Goal: Task Accomplishment & Management: Use online tool/utility

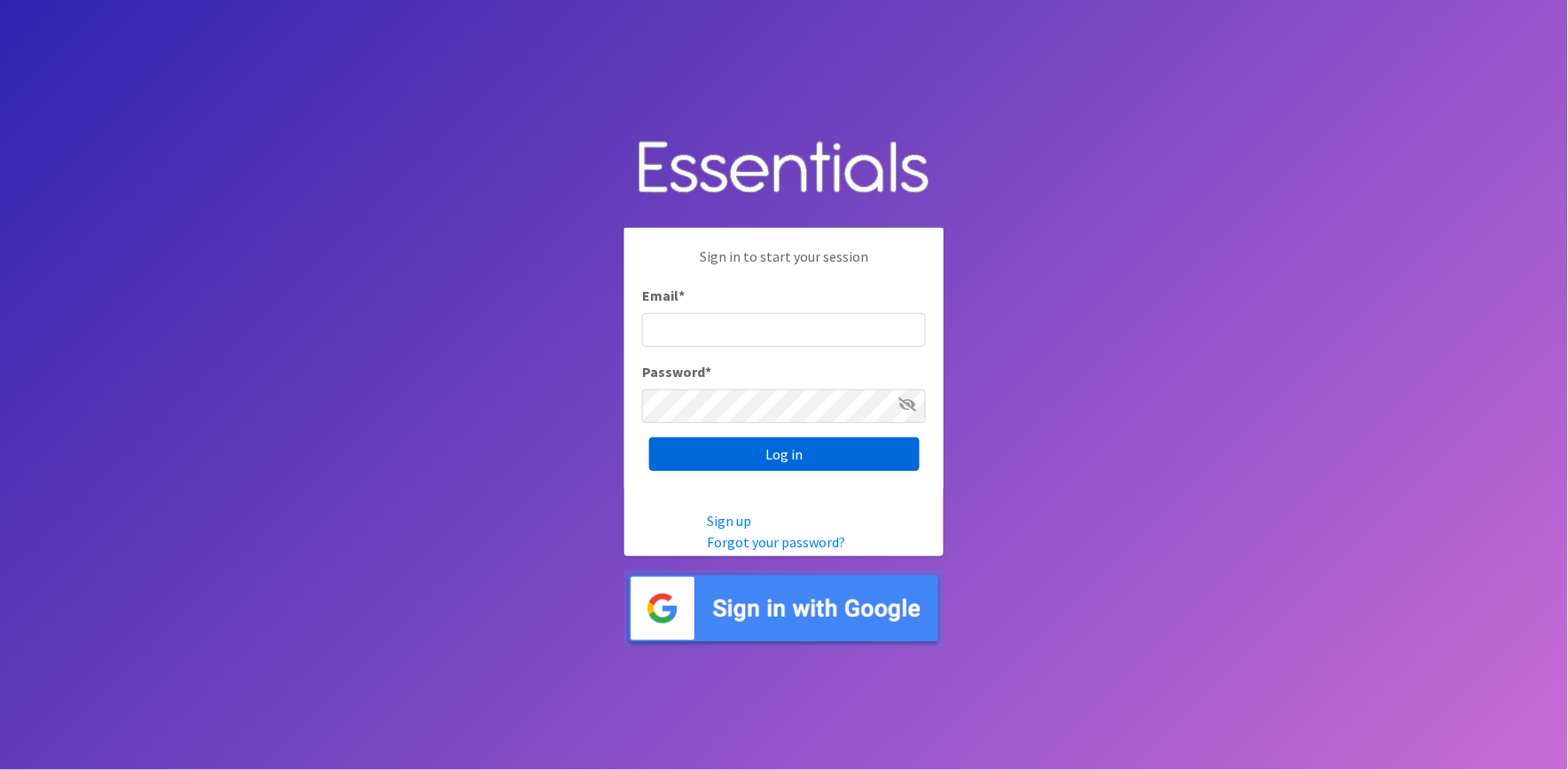
type input "[PERSON_NAME][EMAIL_ADDRESS][DOMAIN_NAME]"
click at [783, 456] on input "Log in" at bounding box center [784, 454] width 271 height 33
click at [738, 445] on input "Log in" at bounding box center [784, 454] width 271 height 33
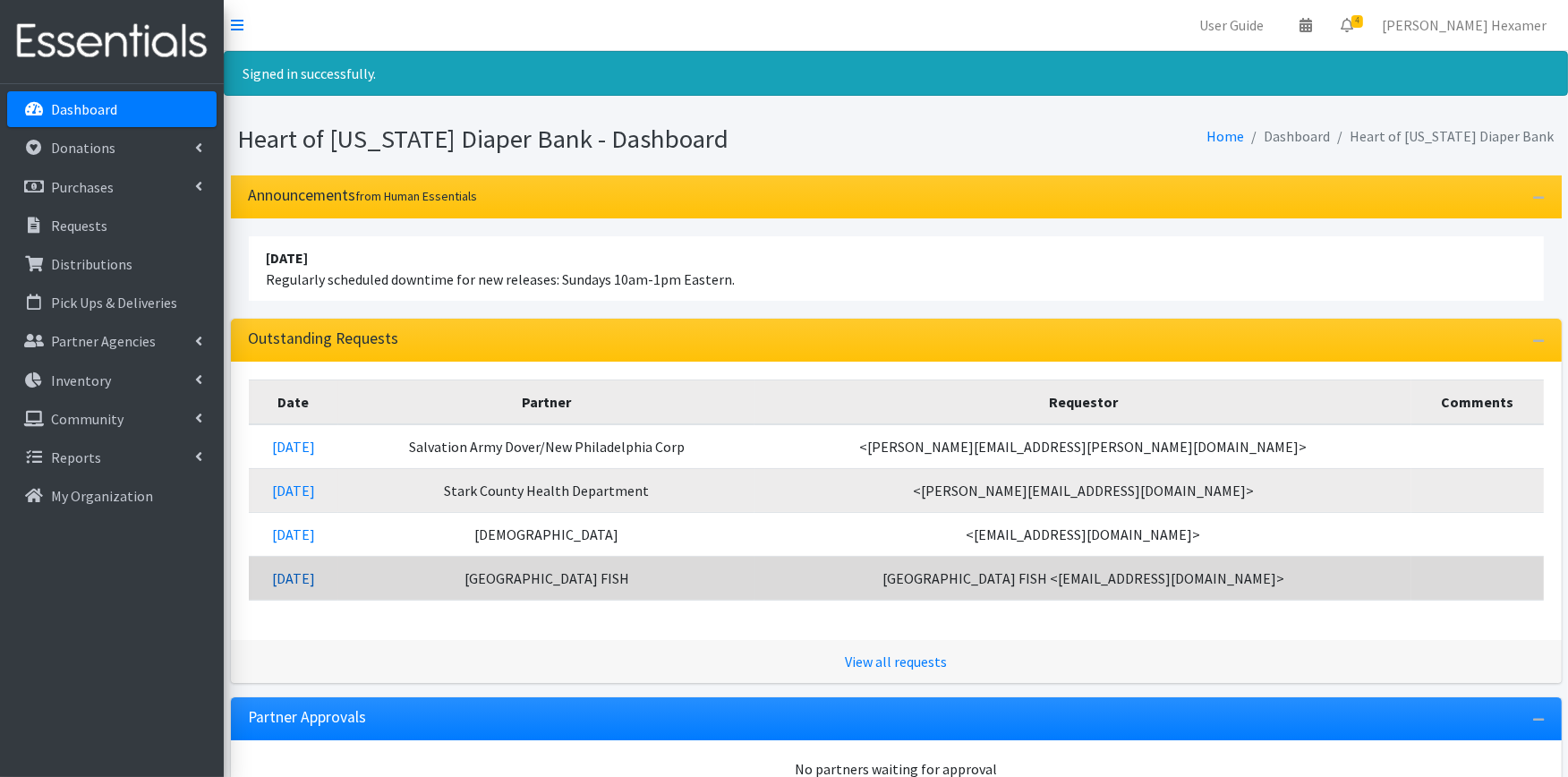
click at [315, 579] on link "[DATE]" at bounding box center [293, 579] width 43 height 18
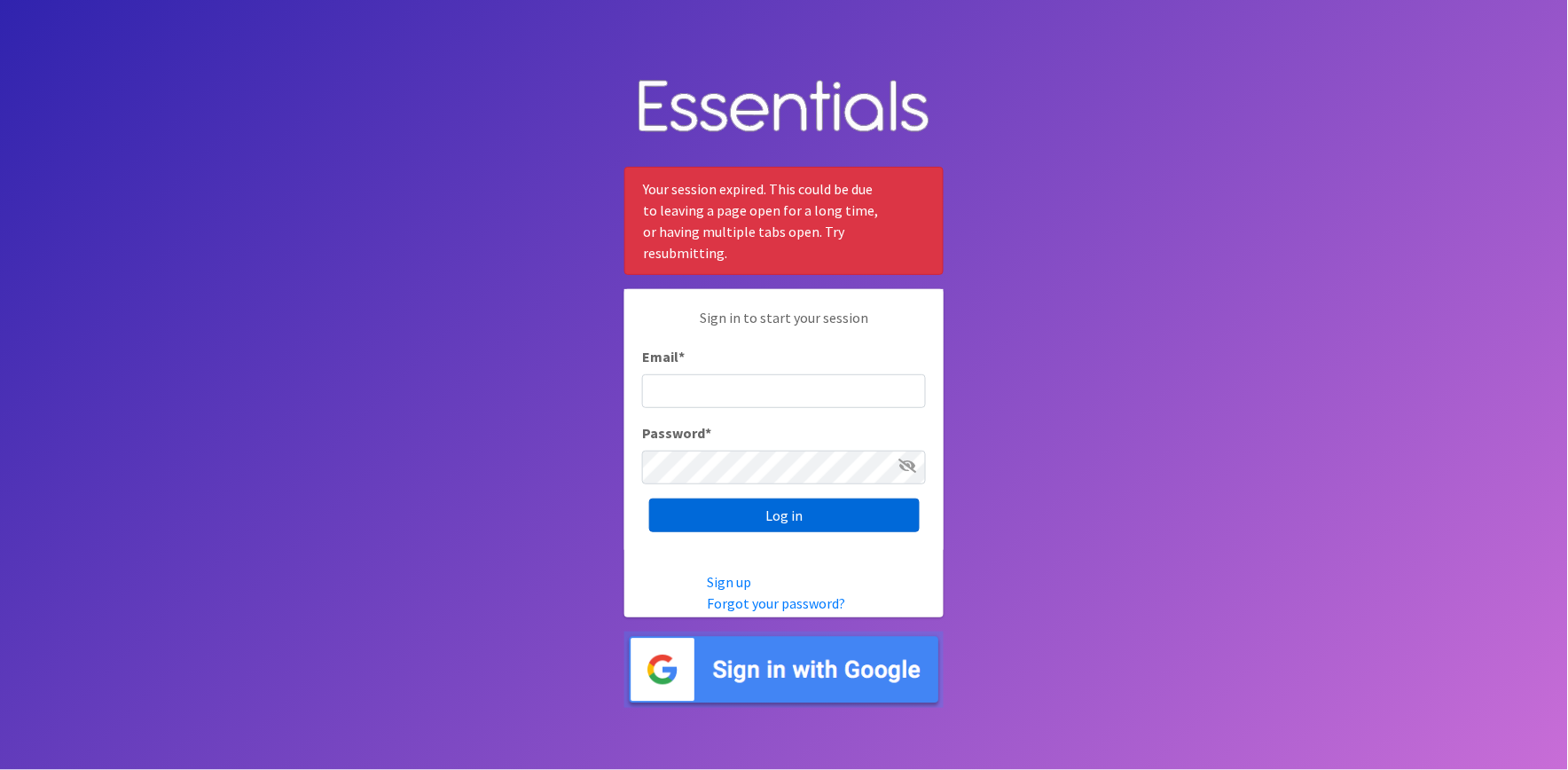
type input "[PERSON_NAME][EMAIL_ADDRESS][DOMAIN_NAME]"
click at [775, 525] on input "Log in" at bounding box center [784, 515] width 271 height 33
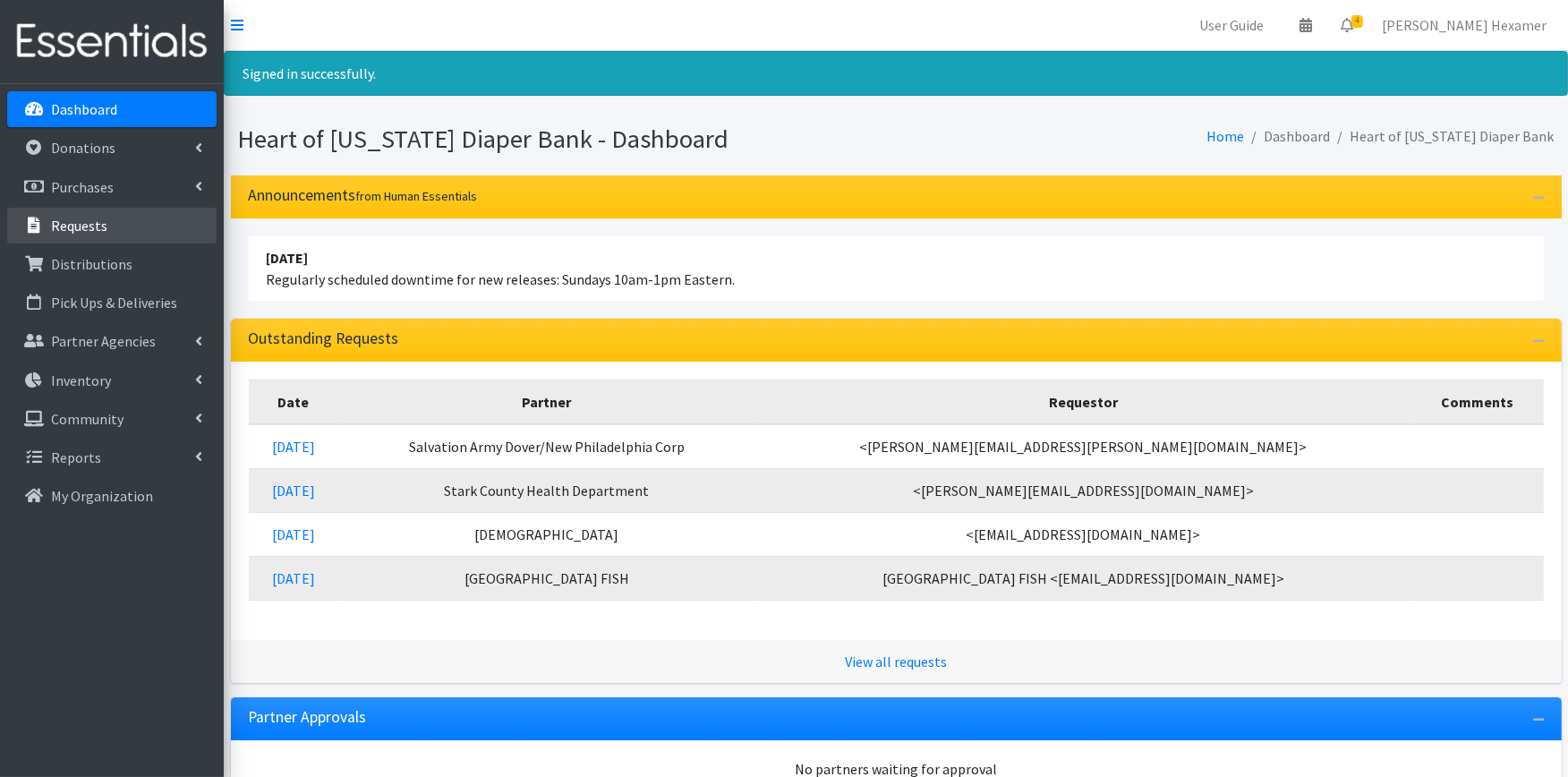
click at [76, 220] on p "Requests" at bounding box center [78, 225] width 57 height 18
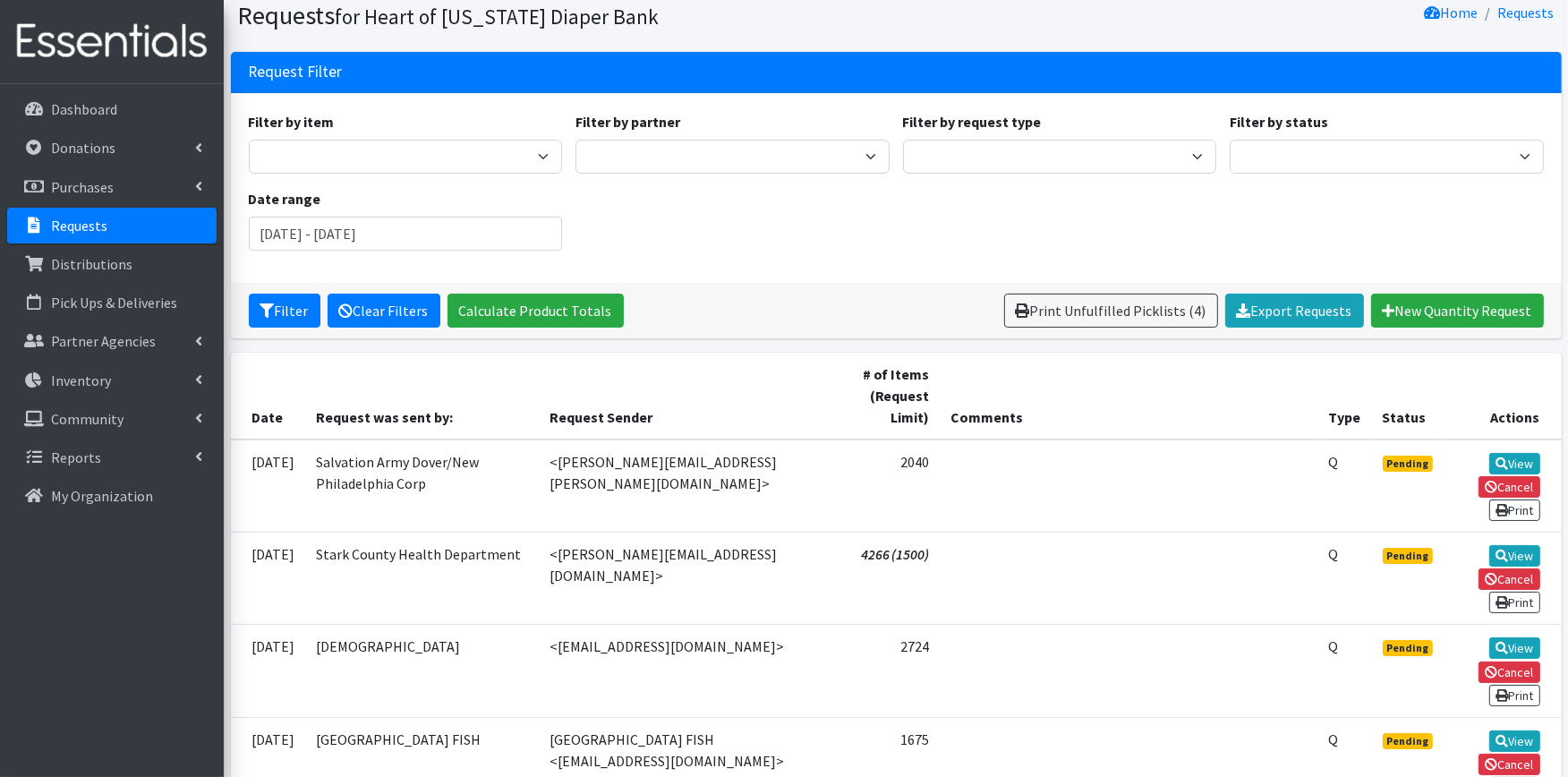
scroll to position [99, 0]
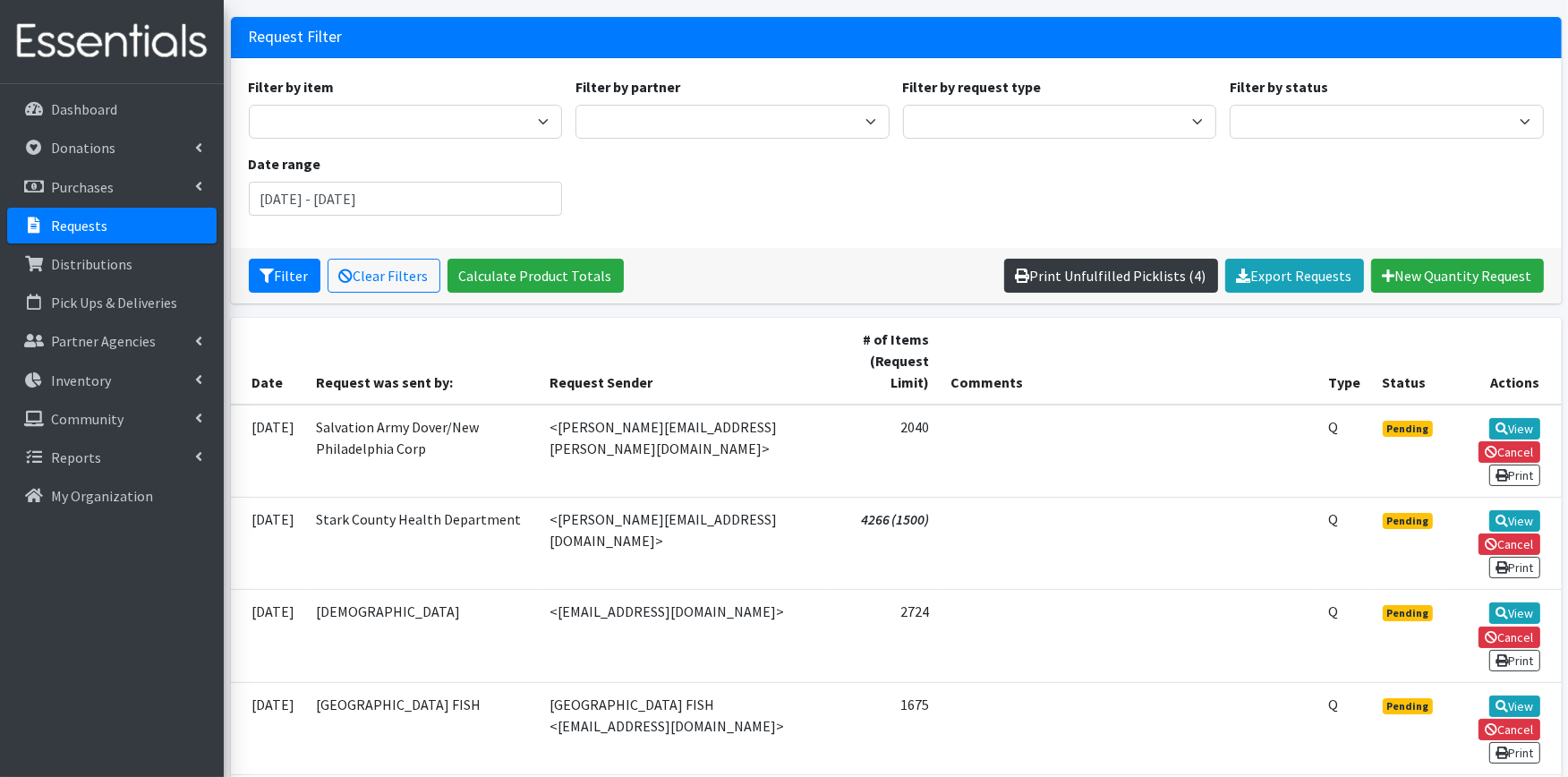
click at [1066, 270] on link "Print Unfulfilled Picklists (4)" at bounding box center [1111, 276] width 214 height 34
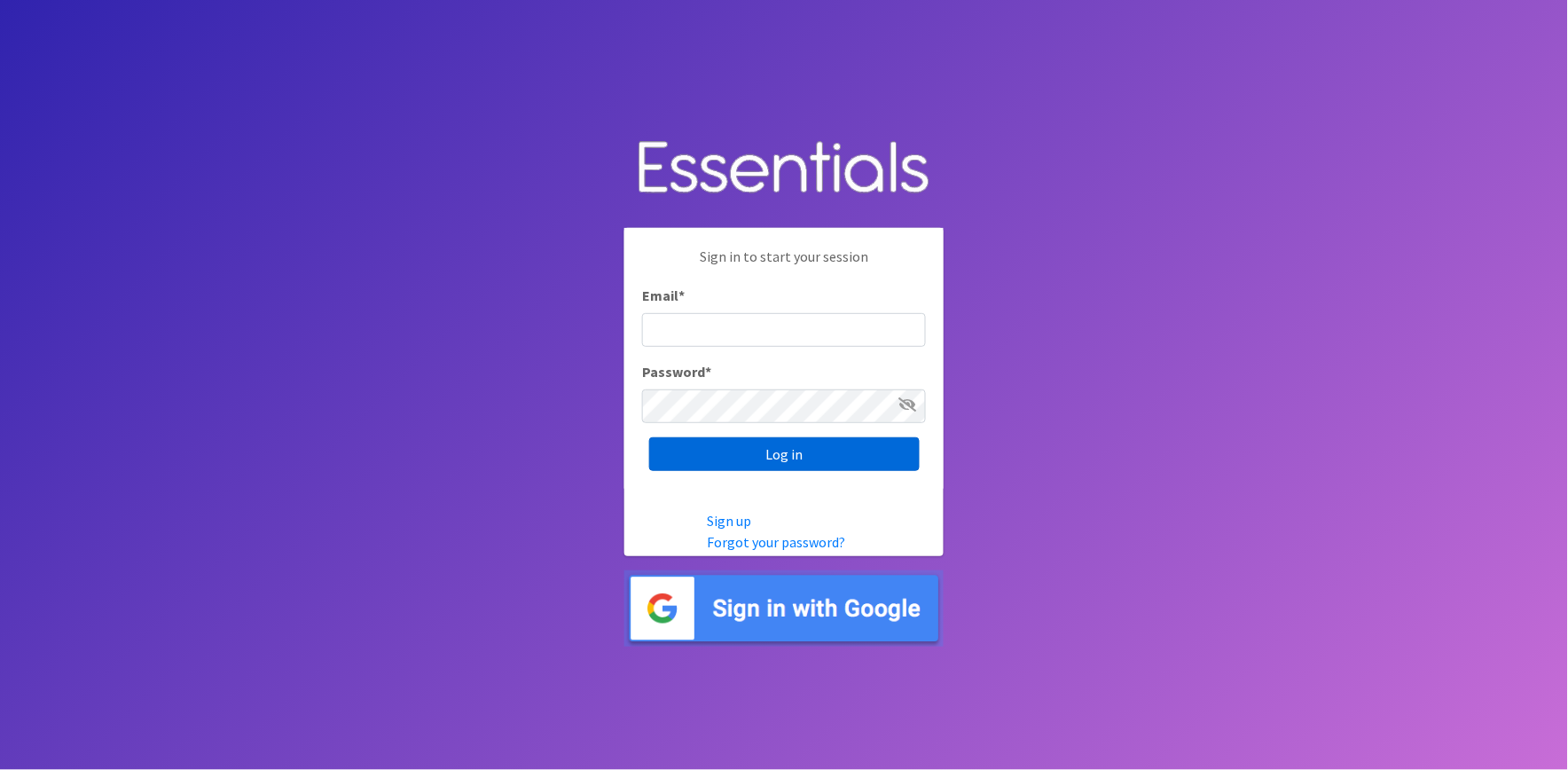
type input "shannon@HeartofOhiodiaperbank.org"
click at [772, 440] on input "Log in" at bounding box center [784, 454] width 271 height 33
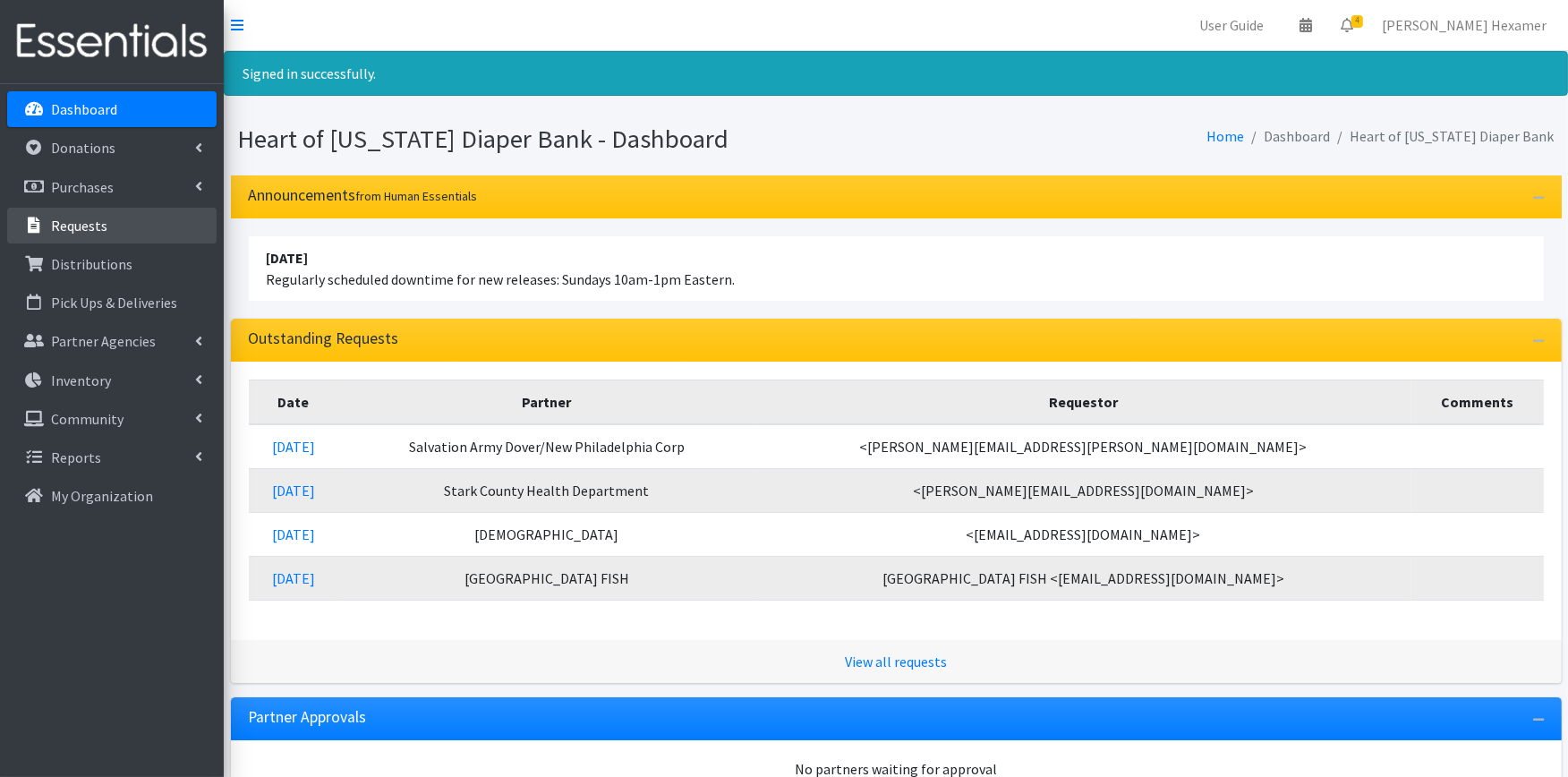
click at [68, 232] on p "Requests" at bounding box center [78, 225] width 57 height 18
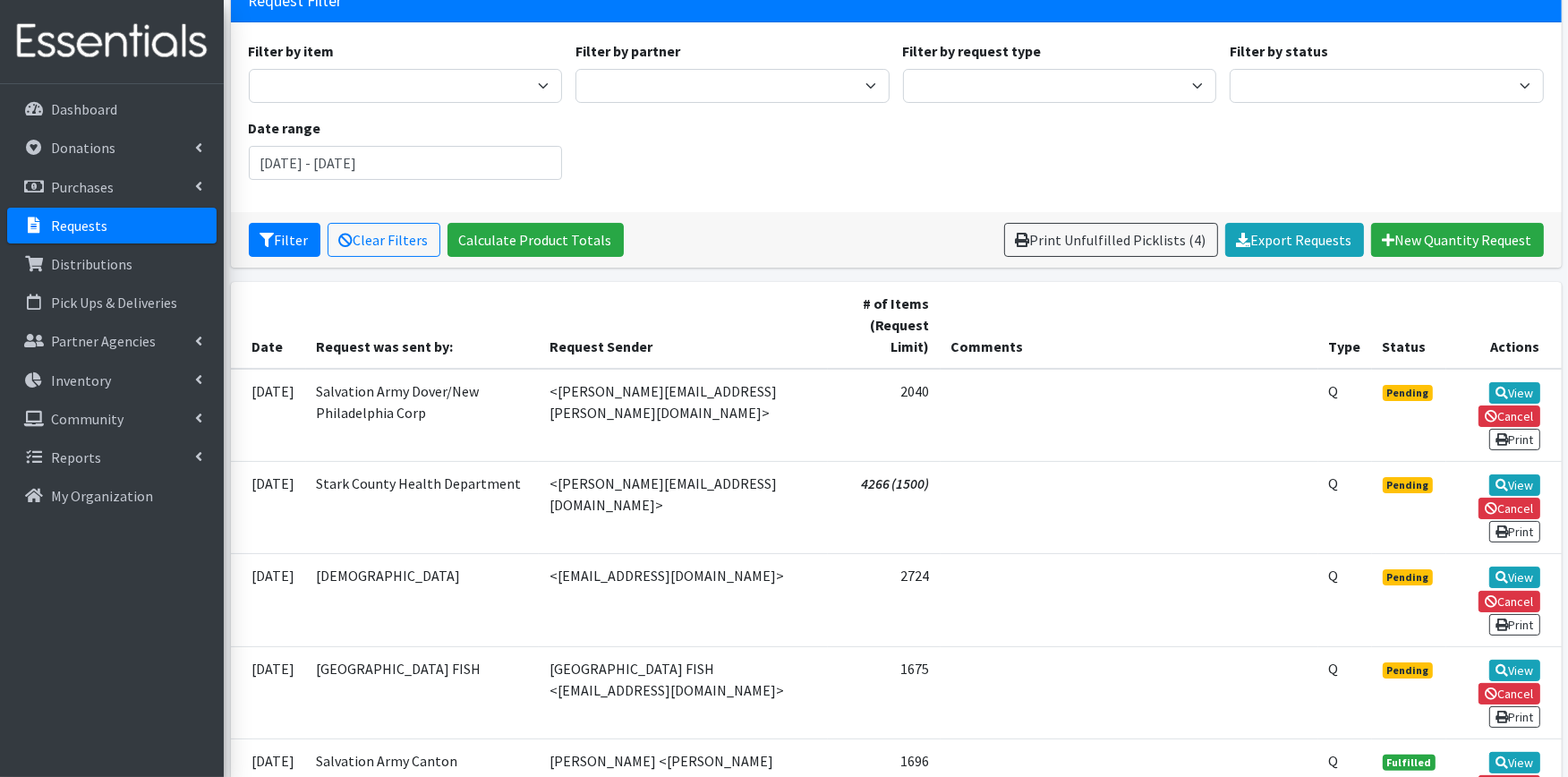
scroll to position [99, 0]
